Goal: Task Accomplishment & Management: Use online tool/utility

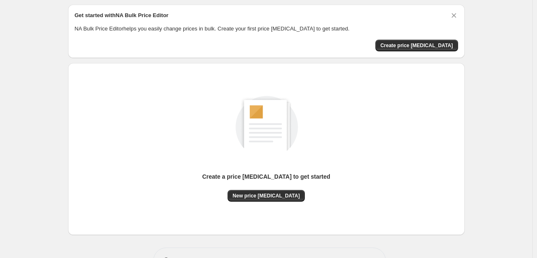
scroll to position [13, 0]
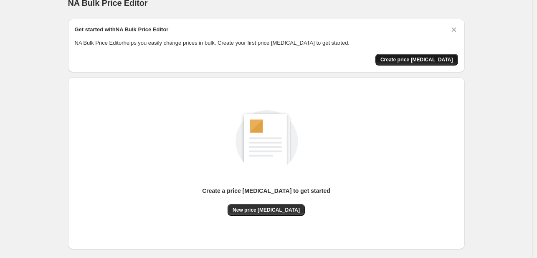
click at [424, 59] on span "Create price change job" at bounding box center [416, 59] width 73 height 7
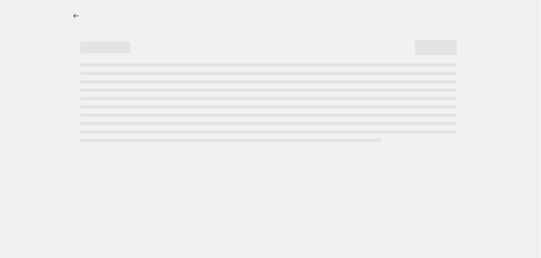
select select "percentage"
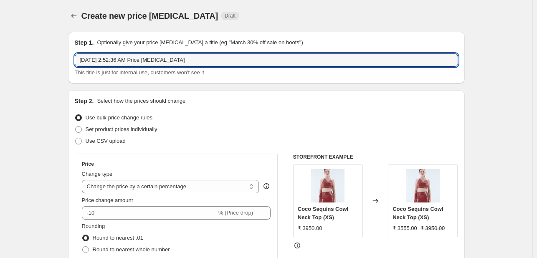
drag, startPoint x: 188, startPoint y: 62, endPoint x: 48, endPoint y: 62, distance: 139.9
type input "20%"
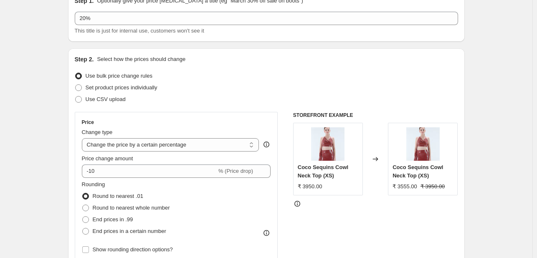
scroll to position [84, 0]
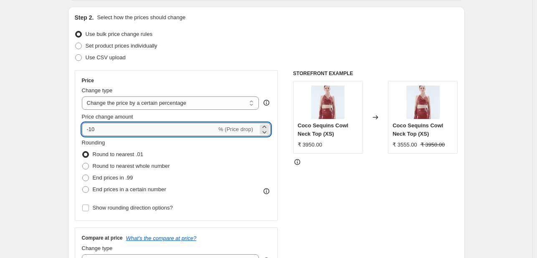
click at [91, 132] on input "-10" at bounding box center [149, 129] width 135 height 13
type input "-20"
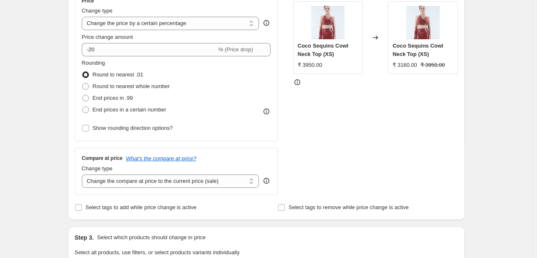
scroll to position [167, 0]
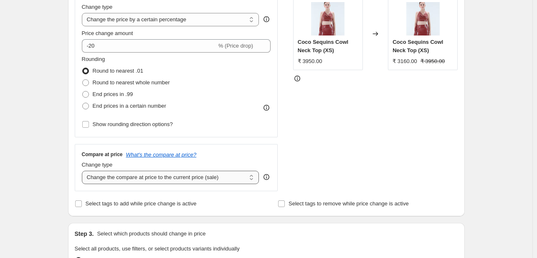
click at [189, 181] on select "Change the compare at price to the current price (sale) Change the compare at p…" at bounding box center [170, 177] width 177 height 13
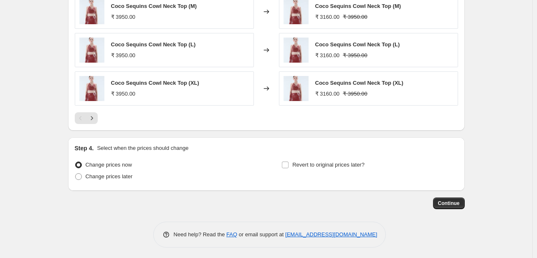
scroll to position [576, 0]
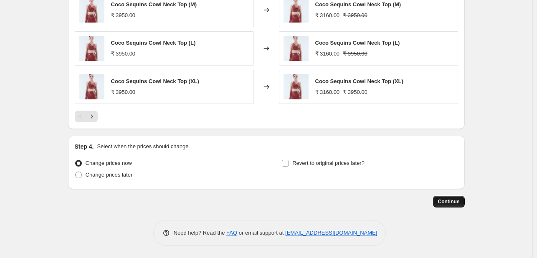
click at [448, 202] on span "Continue" at bounding box center [449, 201] width 22 height 7
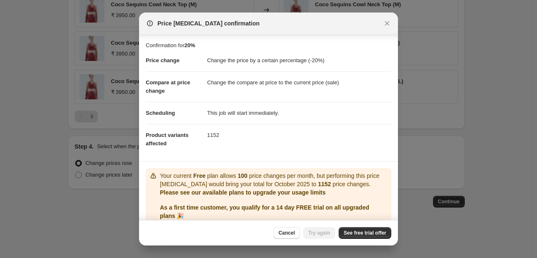
scroll to position [33, 0]
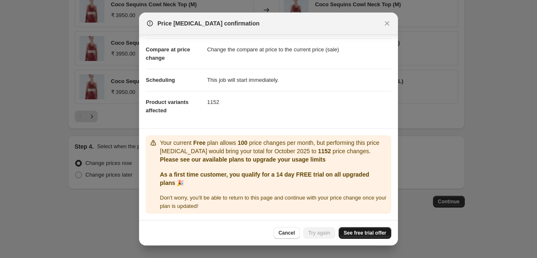
click at [365, 231] on span "See free trial offer" at bounding box center [365, 233] width 43 height 7
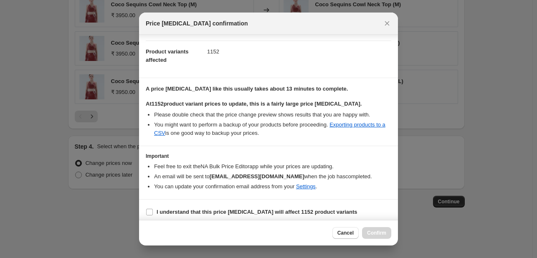
scroll to position [87, 0]
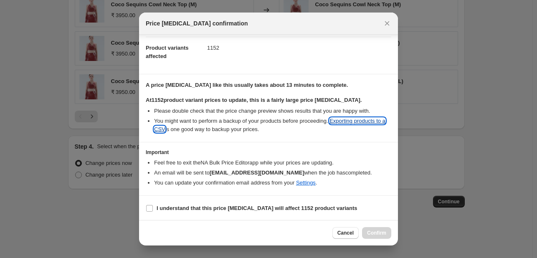
click at [345, 119] on link "Exporting products to a CSV" at bounding box center [269, 125] width 231 height 15
click at [149, 209] on input "I understand that this price change job will affect 1152 product variants" at bounding box center [149, 208] width 7 height 7
checkbox input "true"
click at [369, 236] on button "Confirm" at bounding box center [376, 233] width 29 height 12
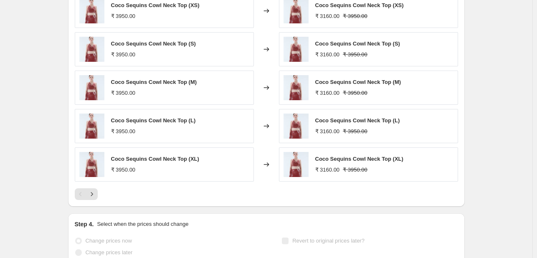
scroll to position [493, 0]
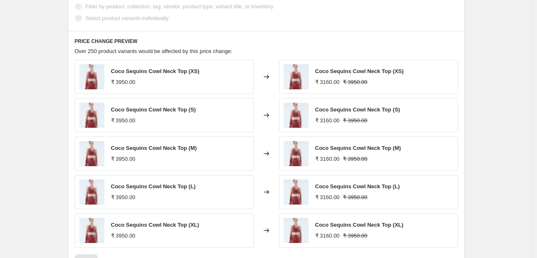
select select "percentage"
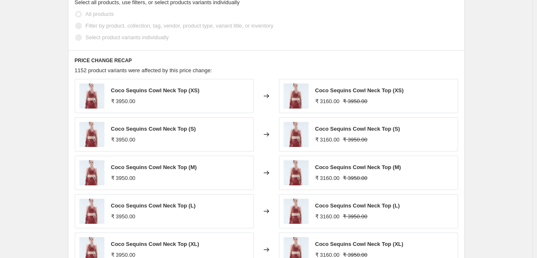
scroll to position [0, 0]
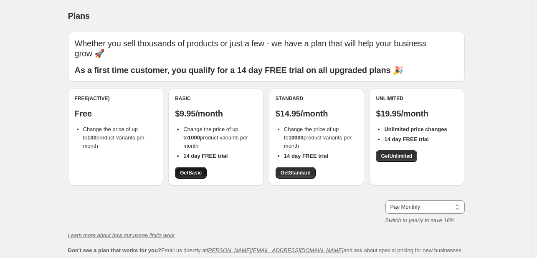
click at [197, 170] on span "Get Basic" at bounding box center [191, 173] width 22 height 7
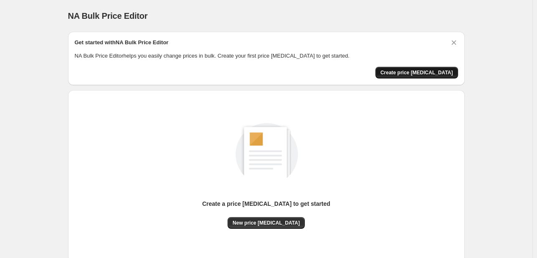
click at [428, 76] on button "Create price [MEDICAL_DATA]" at bounding box center [416, 73] width 83 height 12
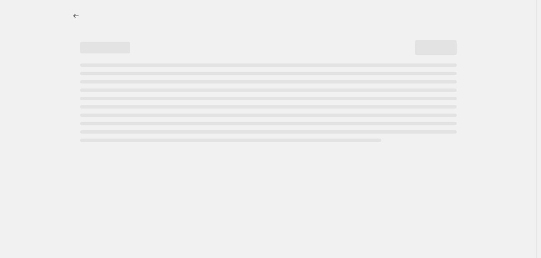
select select "percentage"
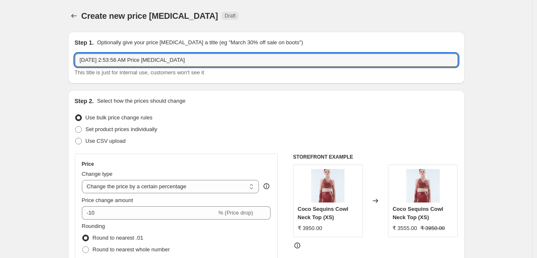
drag, startPoint x: 195, startPoint y: 61, endPoint x: 33, endPoint y: 67, distance: 161.3
type input "20%"
click at [254, 13] on div "Create new price change job Draft" at bounding box center [214, 16] width 267 height 12
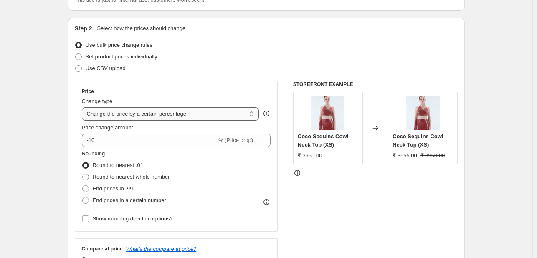
scroll to position [84, 0]
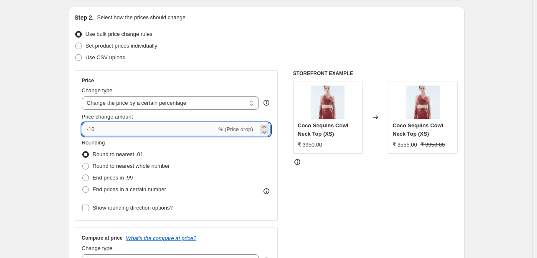
click at [91, 134] on input "-10" at bounding box center [149, 129] width 135 height 13
type input "-20"
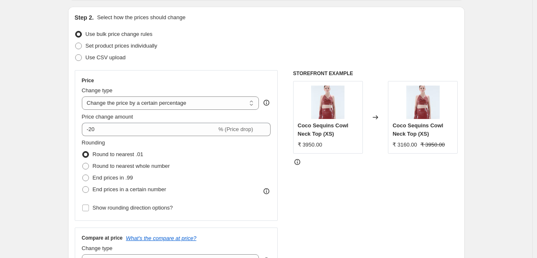
click at [245, 57] on div "Use CSV upload" at bounding box center [266, 58] width 383 height 12
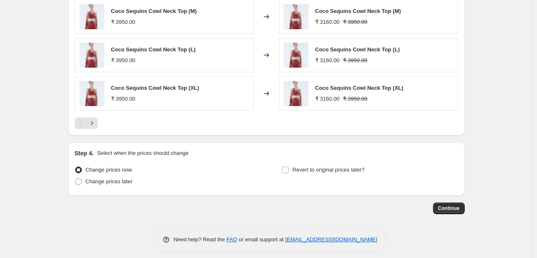
scroll to position [576, 0]
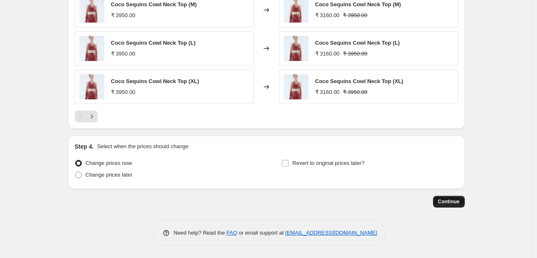
click at [450, 203] on span "Continue" at bounding box center [449, 201] width 22 height 7
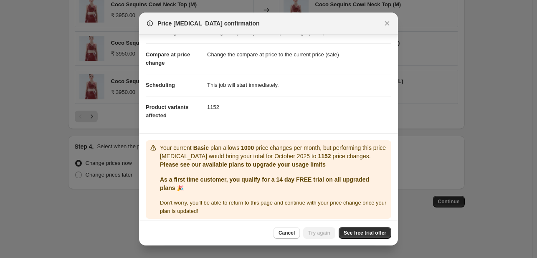
scroll to position [33, 0]
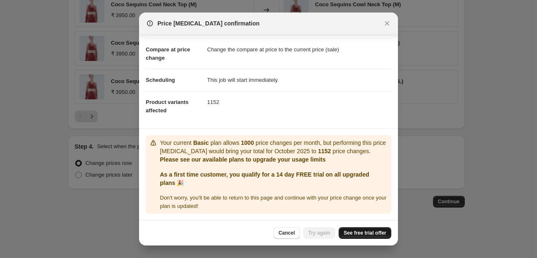
click at [347, 234] on span "See free trial offer" at bounding box center [365, 233] width 43 height 7
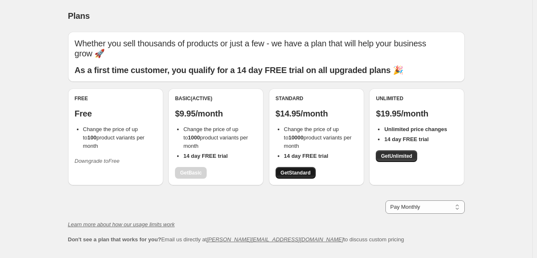
click at [299, 172] on span "Get Standard" at bounding box center [296, 173] width 30 height 7
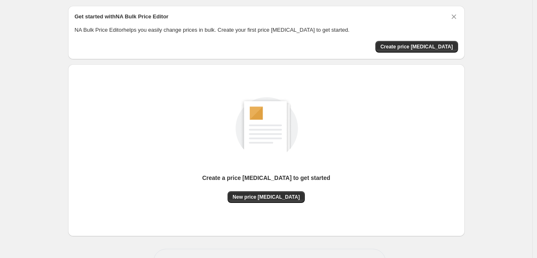
scroll to position [55, 0]
